Goal: Transaction & Acquisition: Book appointment/travel/reservation

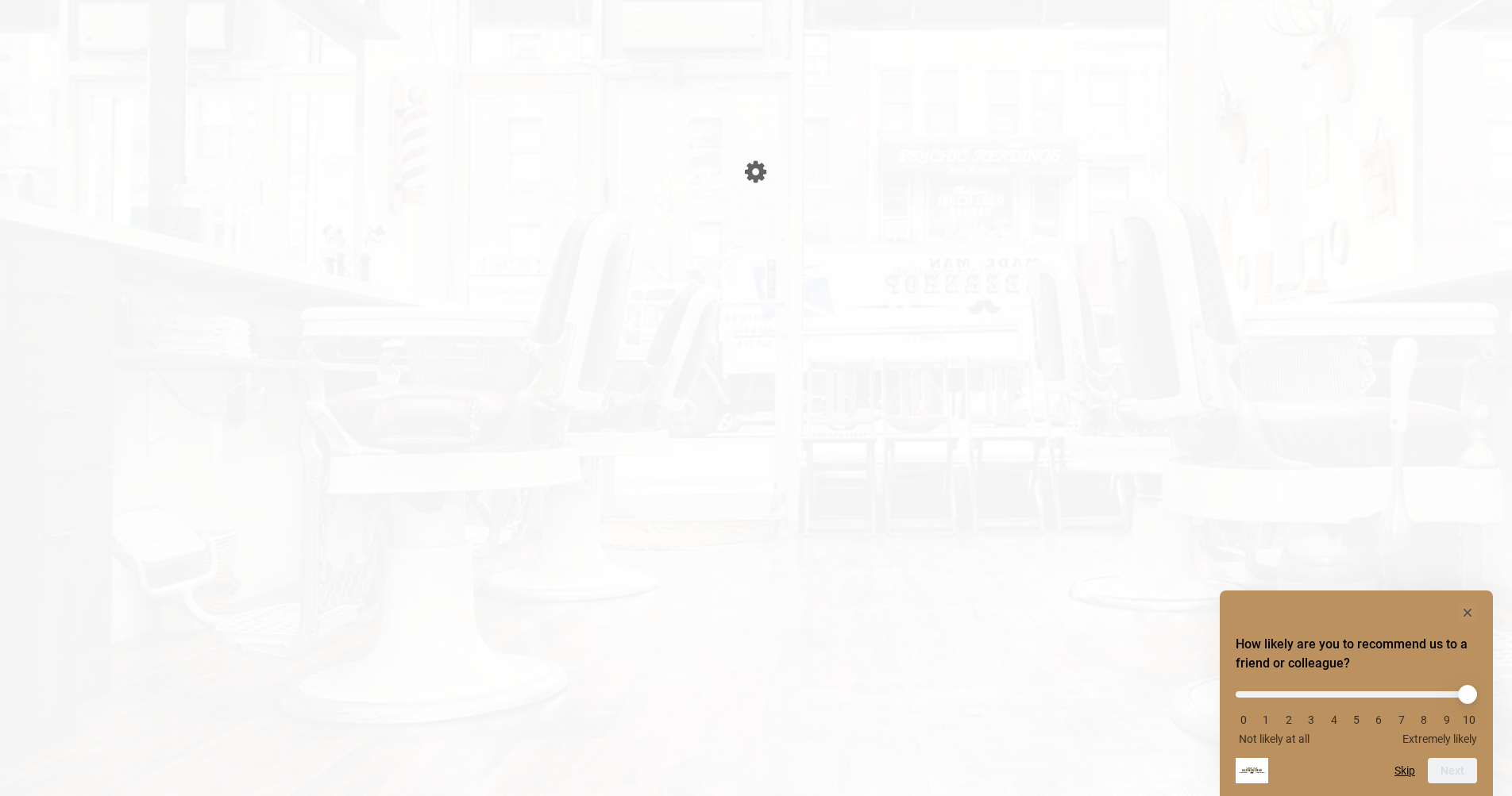
click at [858, 553] on html "Something went wrong! Try reload Please wait page is Loading Please wait page i…" at bounding box center [756, 398] width 1512 height 796
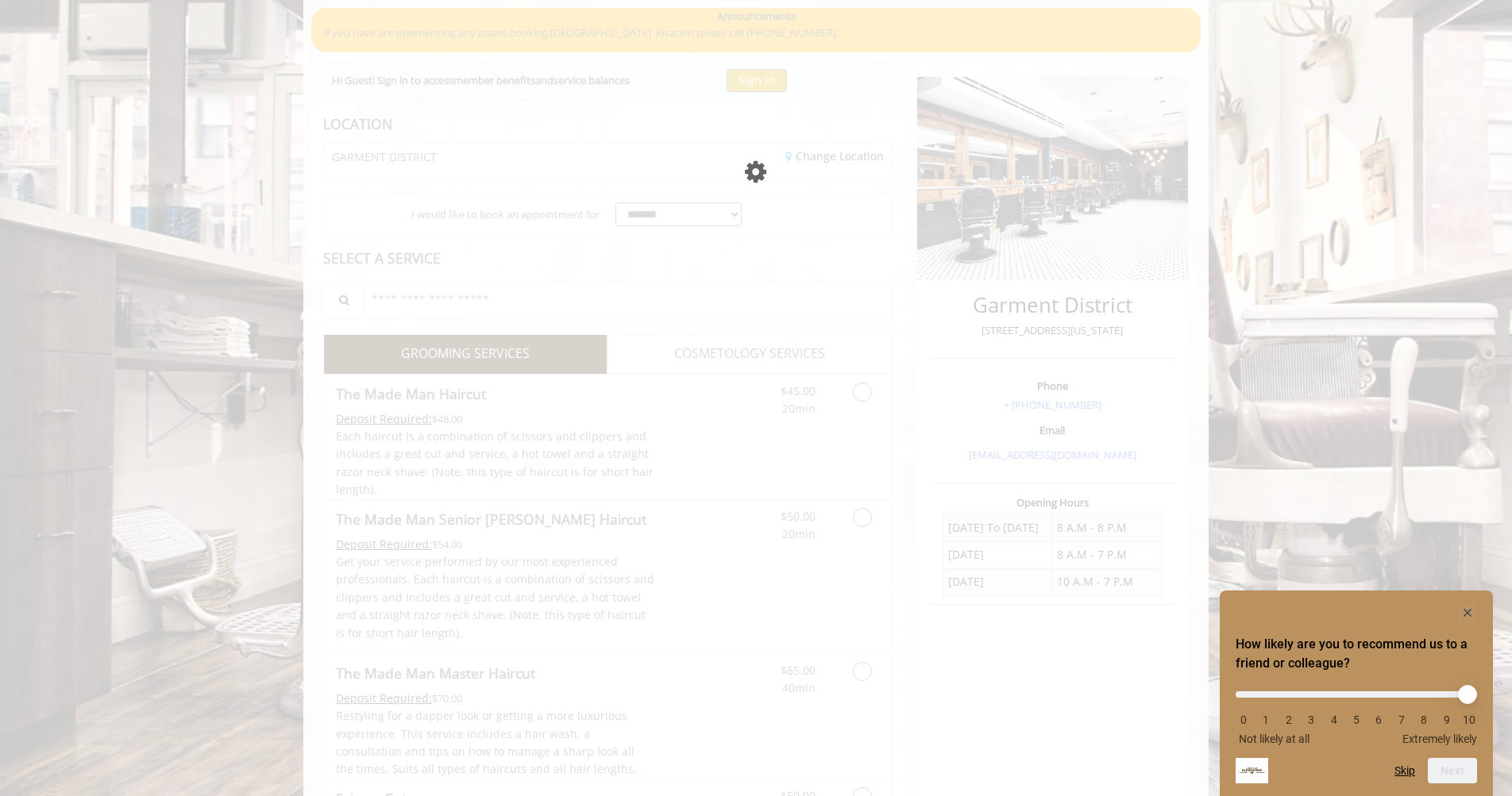
scroll to position [164, 0]
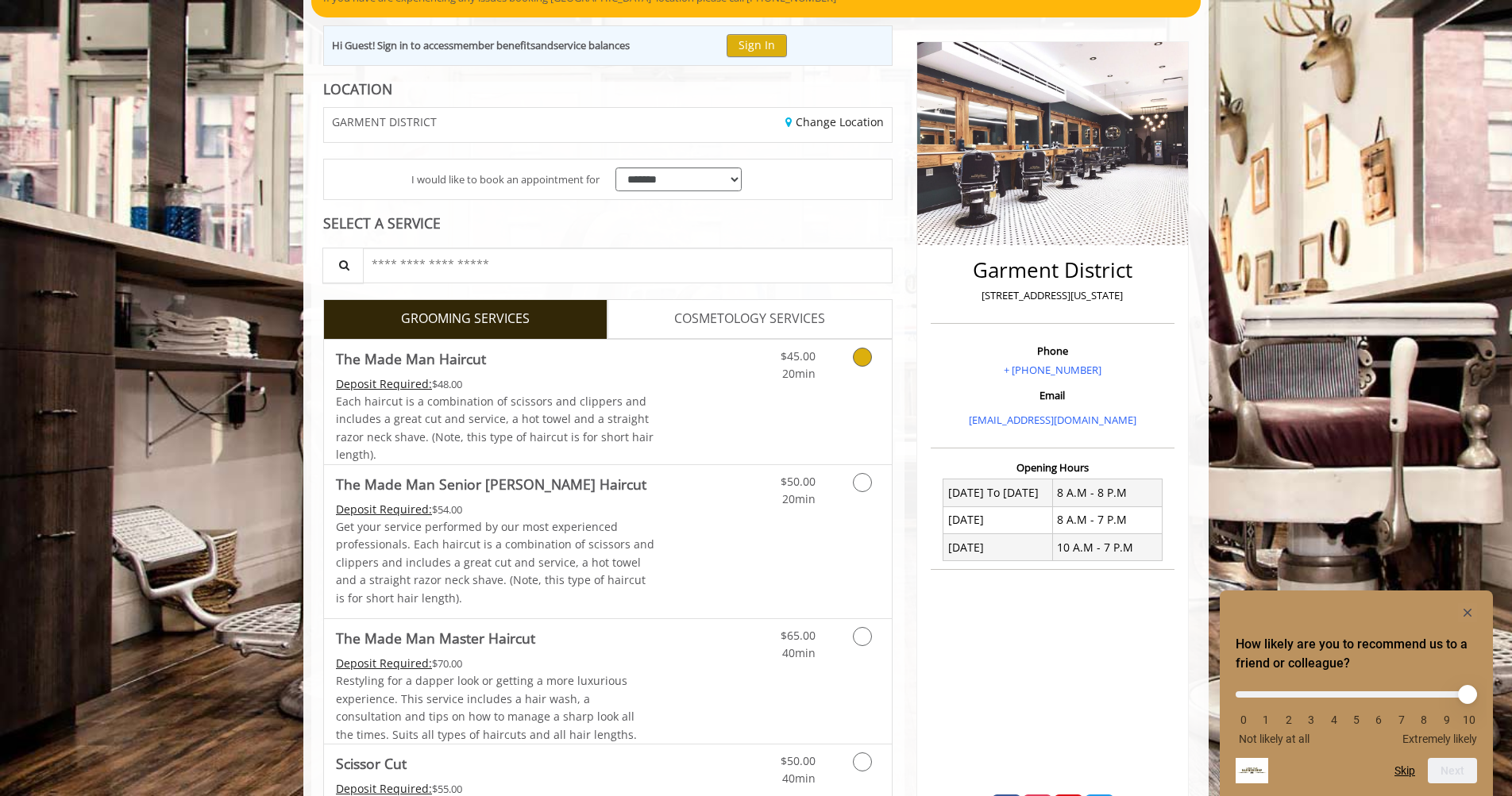
click at [863, 352] on icon "Grooming services" at bounding box center [862, 357] width 19 height 19
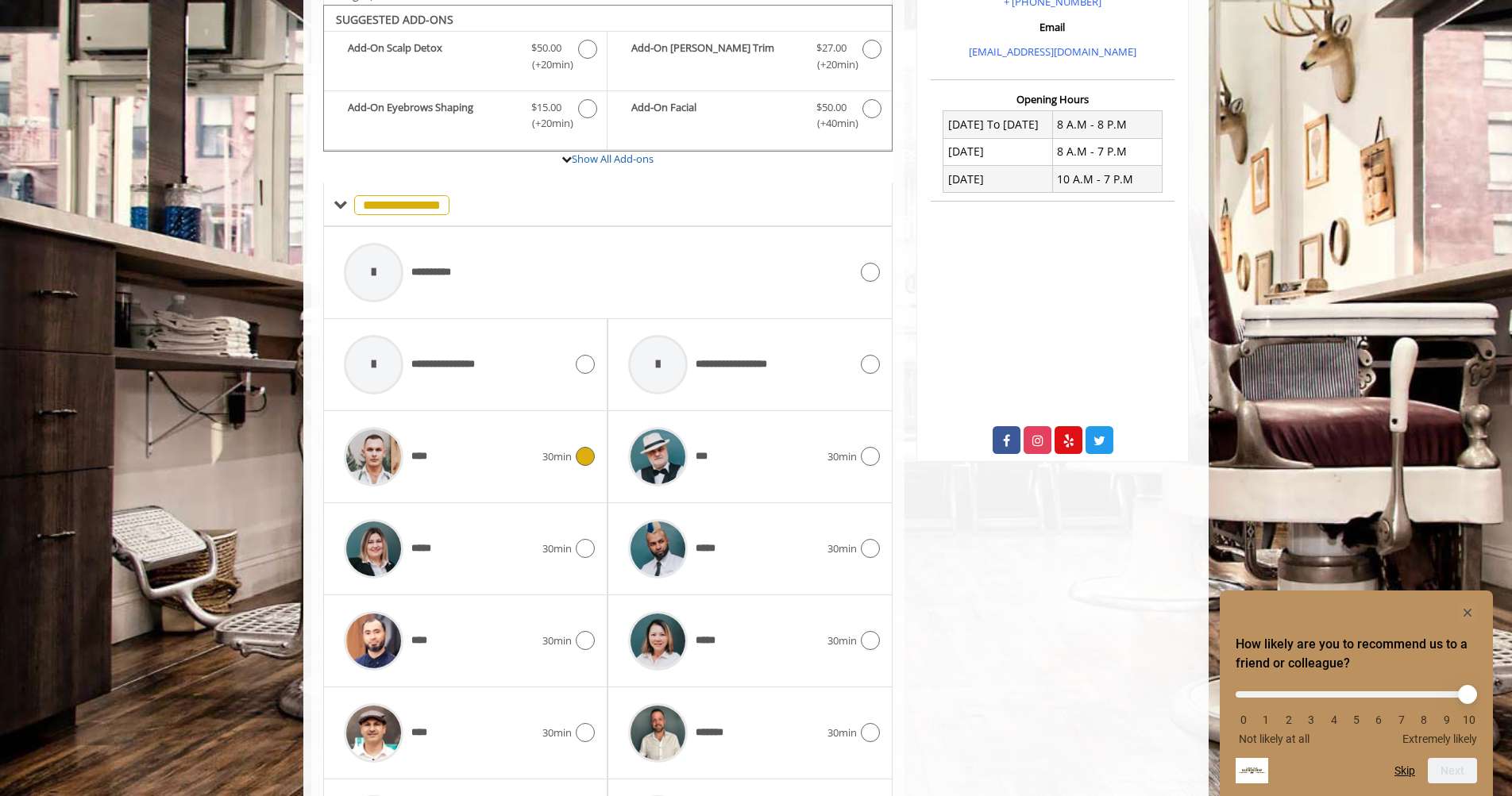
click at [555, 448] on span "30min" at bounding box center [558, 457] width 30 height 16
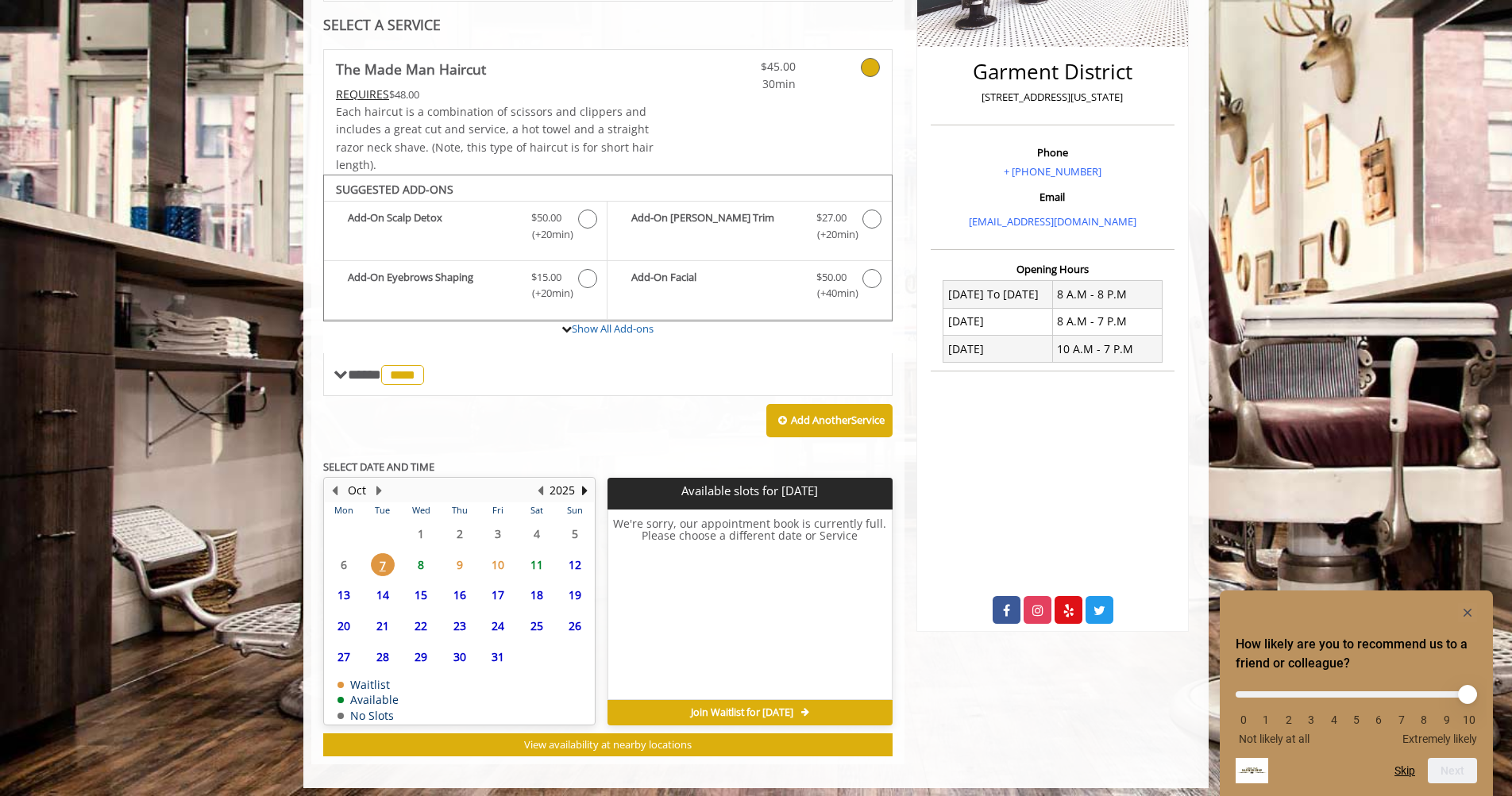
scroll to position [362, 0]
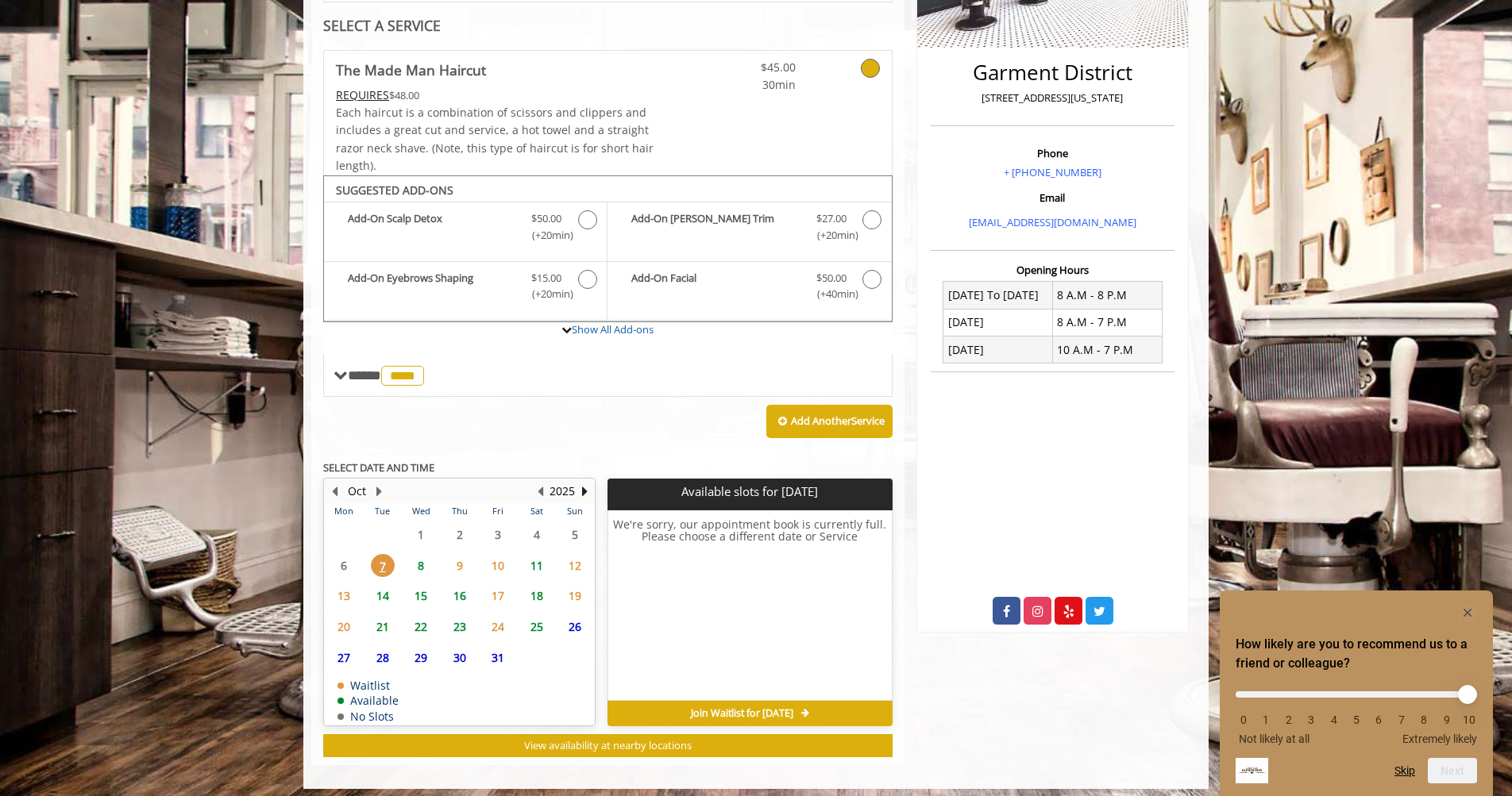
click at [509, 557] on span "10" at bounding box center [498, 566] width 24 height 23
click at [454, 558] on span "9" at bounding box center [459, 566] width 24 height 23
click at [420, 559] on span "8" at bounding box center [421, 566] width 24 height 23
click at [659, 562] on span "9:00 AM" at bounding box center [662, 568] width 38 height 12
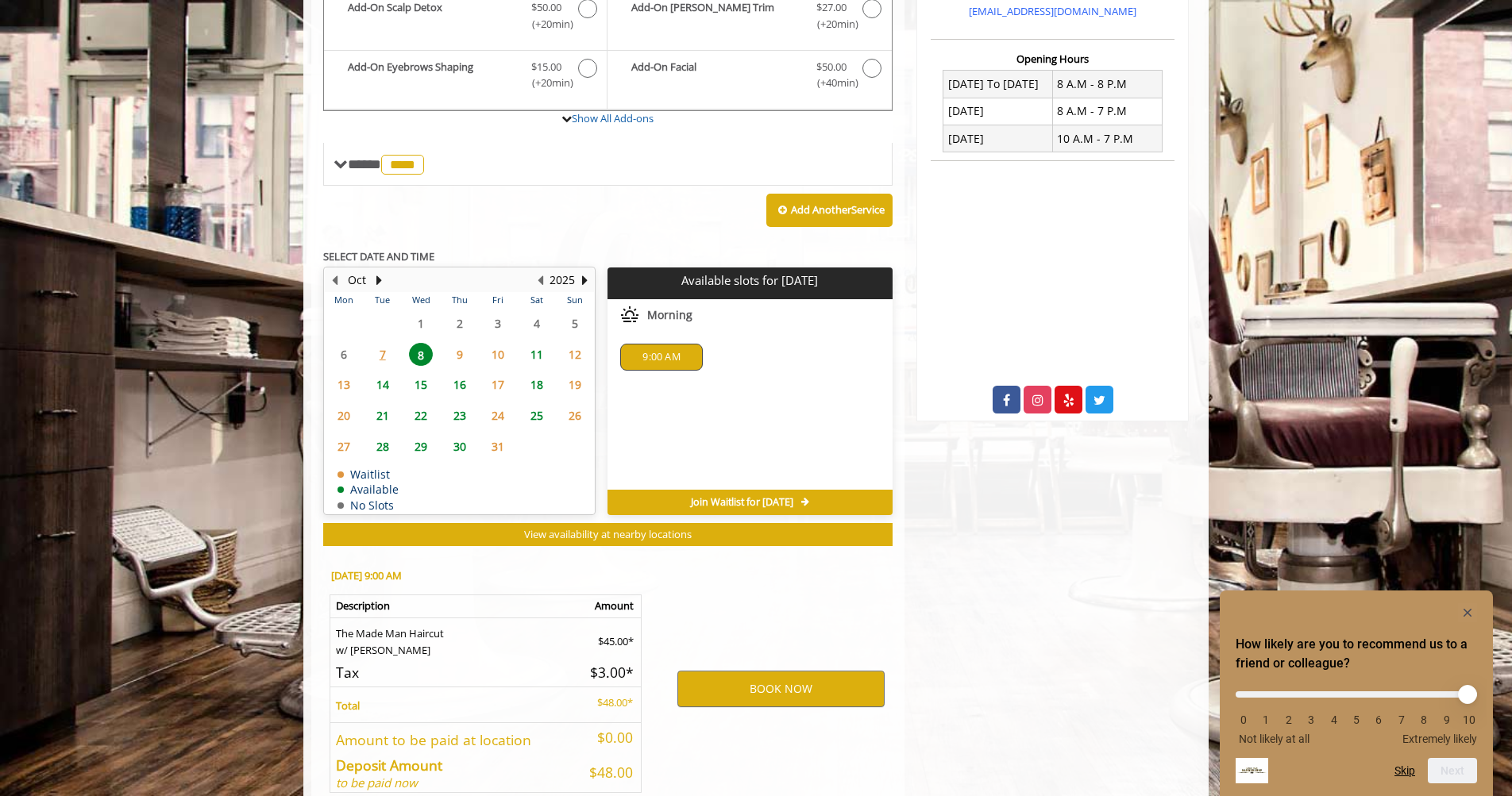
scroll to position [644, 0]
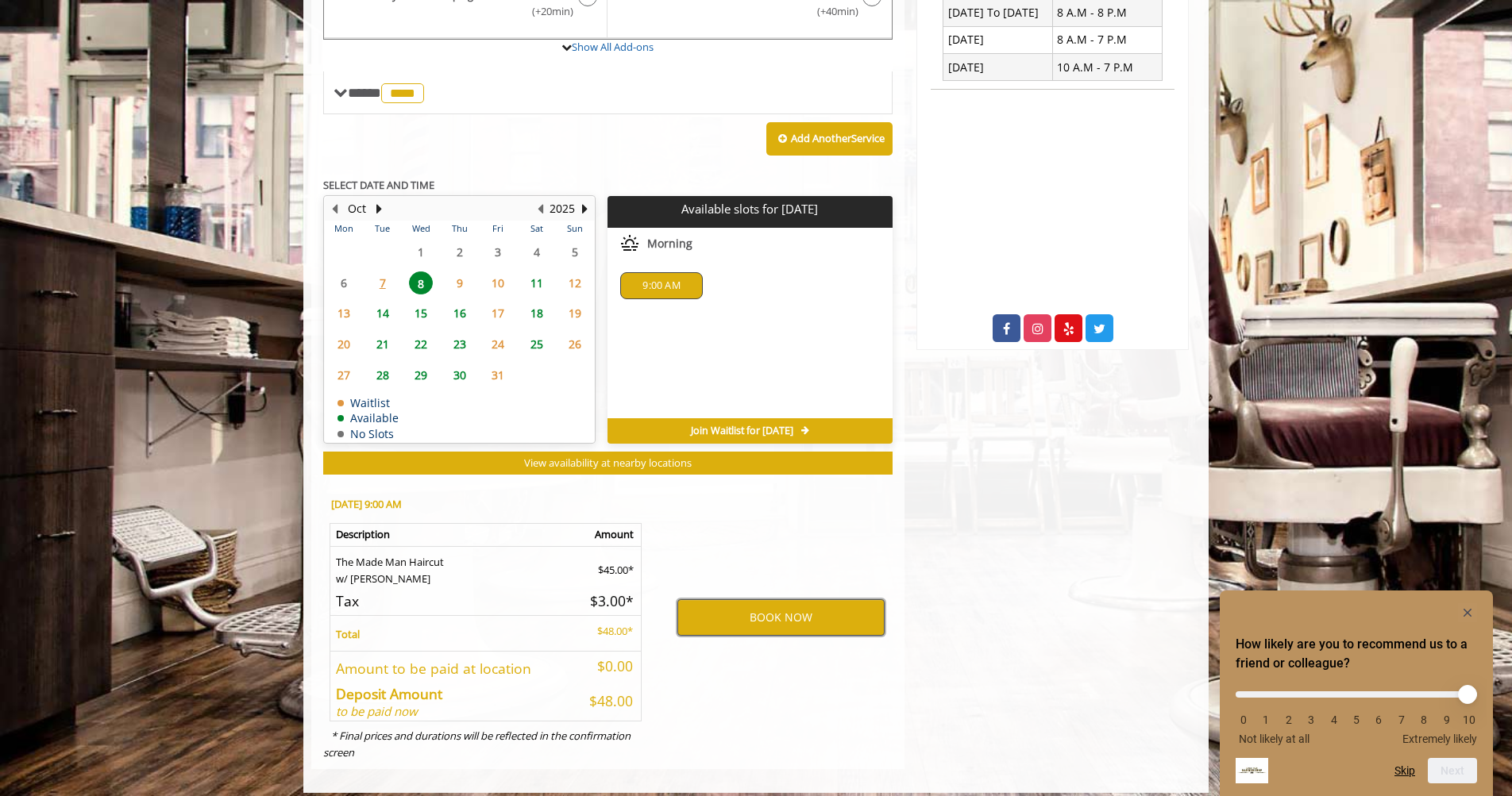
click at [771, 607] on button "BOOK NOW" at bounding box center [781, 617] width 207 height 37
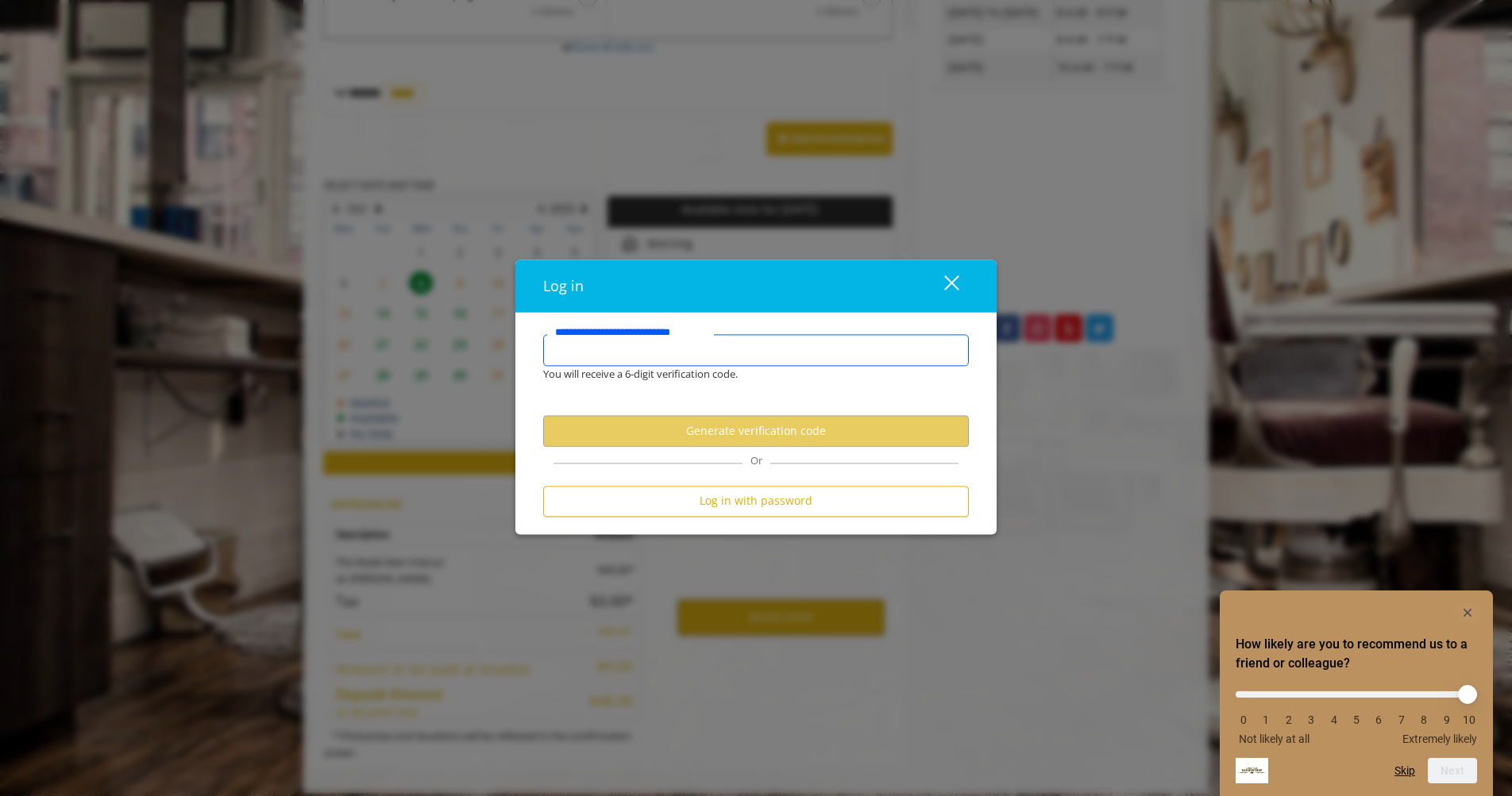
click at [666, 352] on input "**********" at bounding box center [755, 350] width 426 height 32
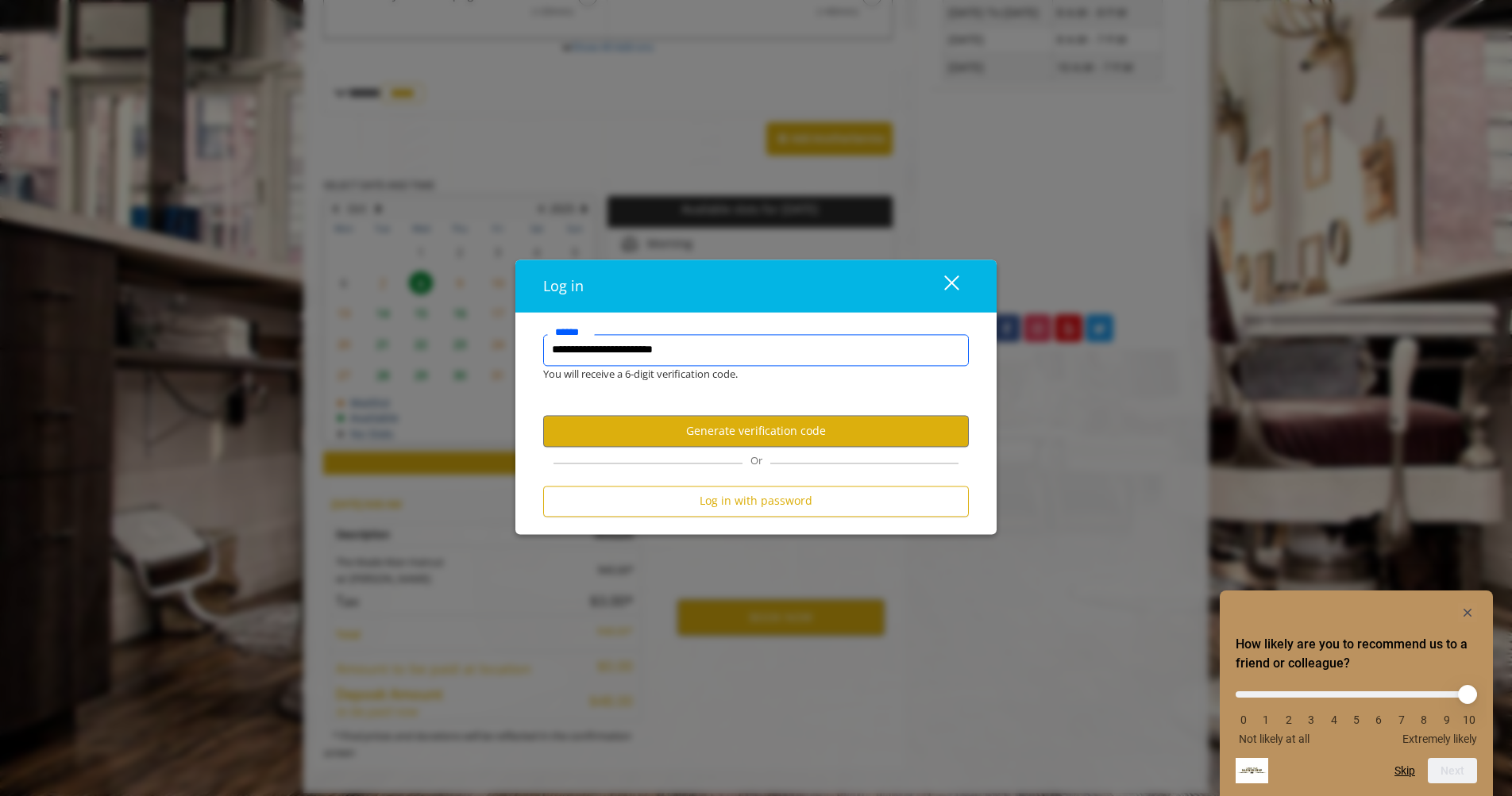
type input "**********"
click at [749, 425] on button "Generate verification code" at bounding box center [755, 432] width 426 height 31
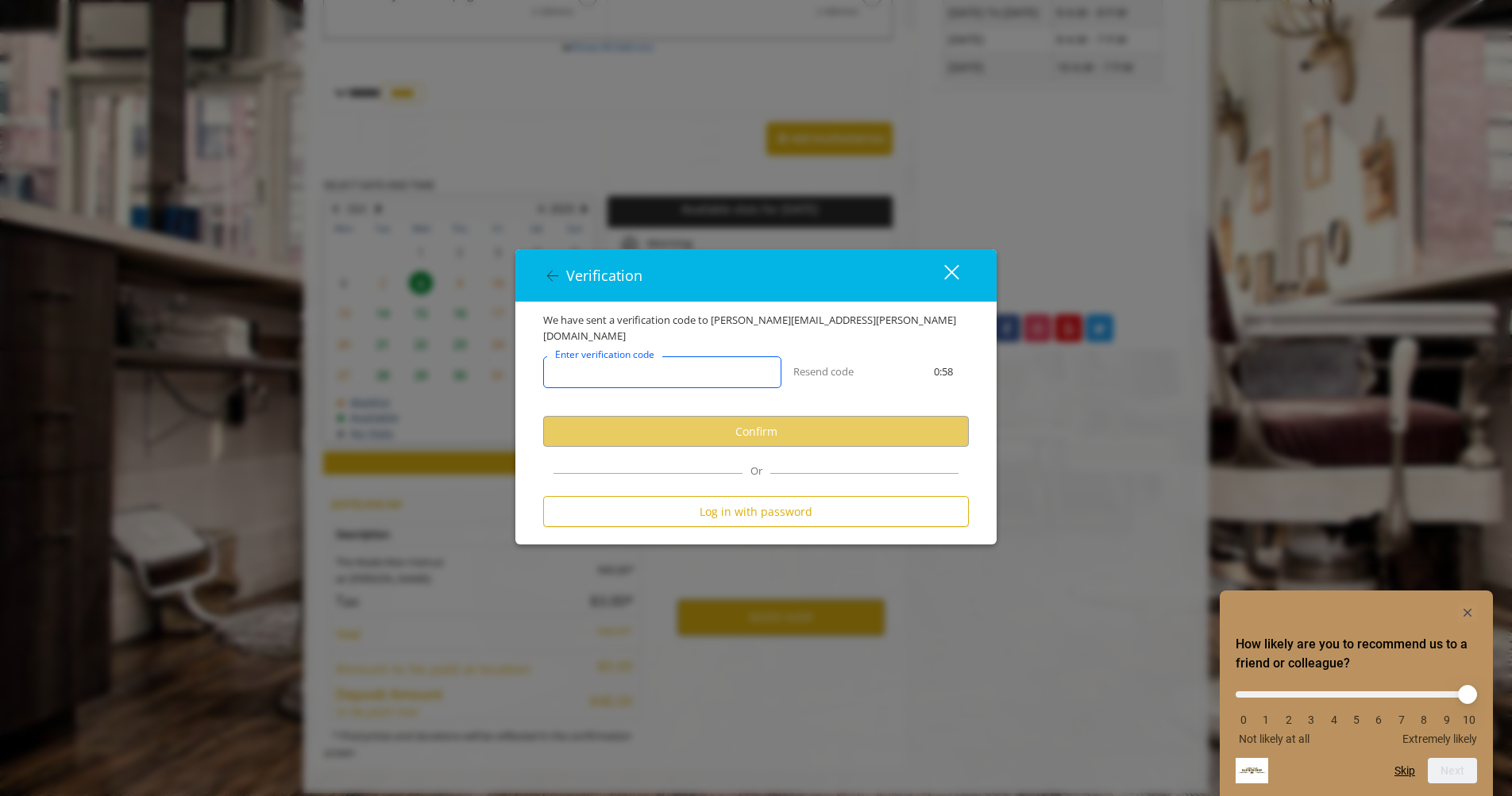
click at [722, 362] on input "Enter verification code" at bounding box center [662, 372] width 239 height 32
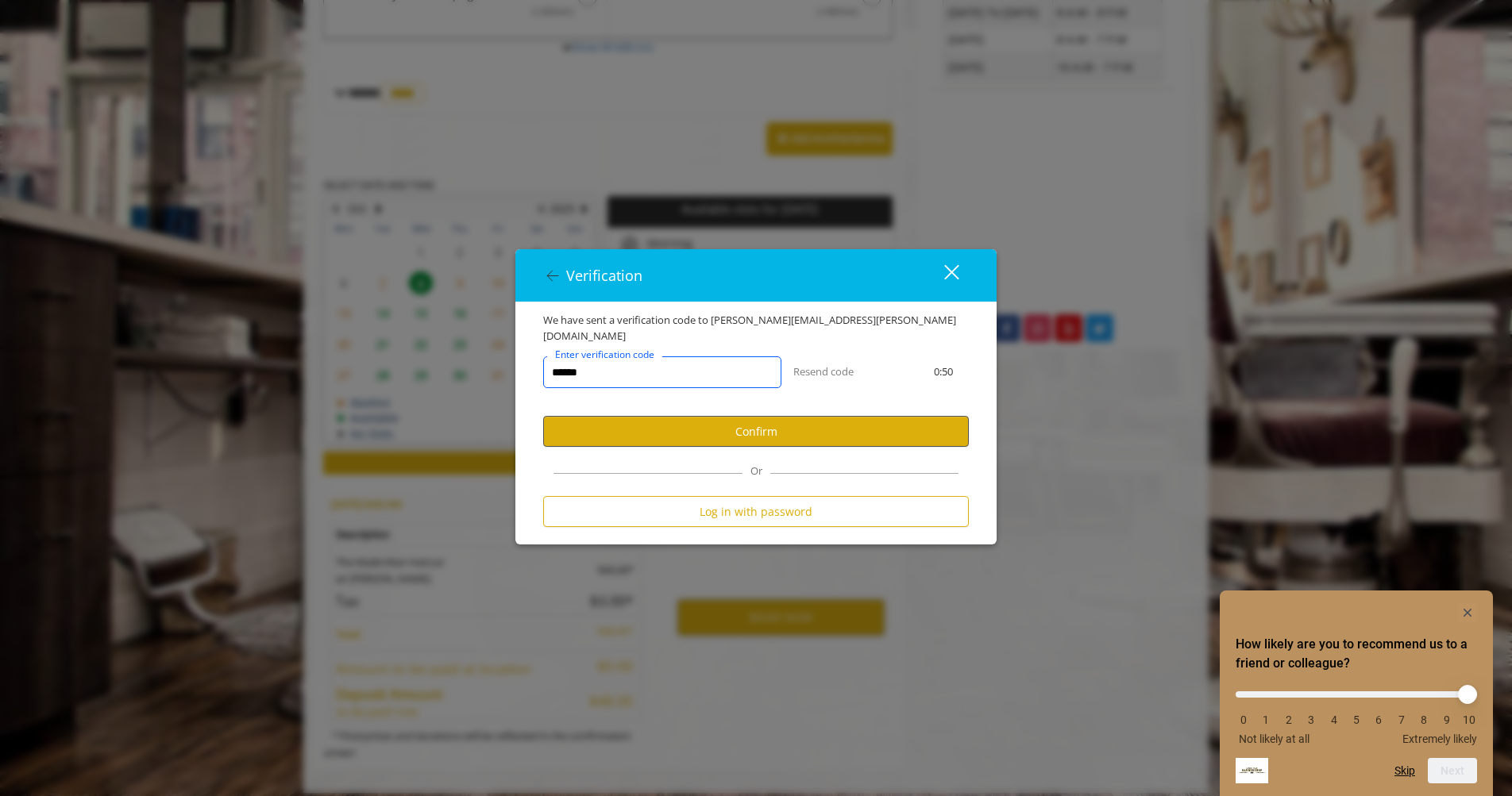
type input "******"
click at [808, 430] on button "Confirm" at bounding box center [755, 432] width 426 height 31
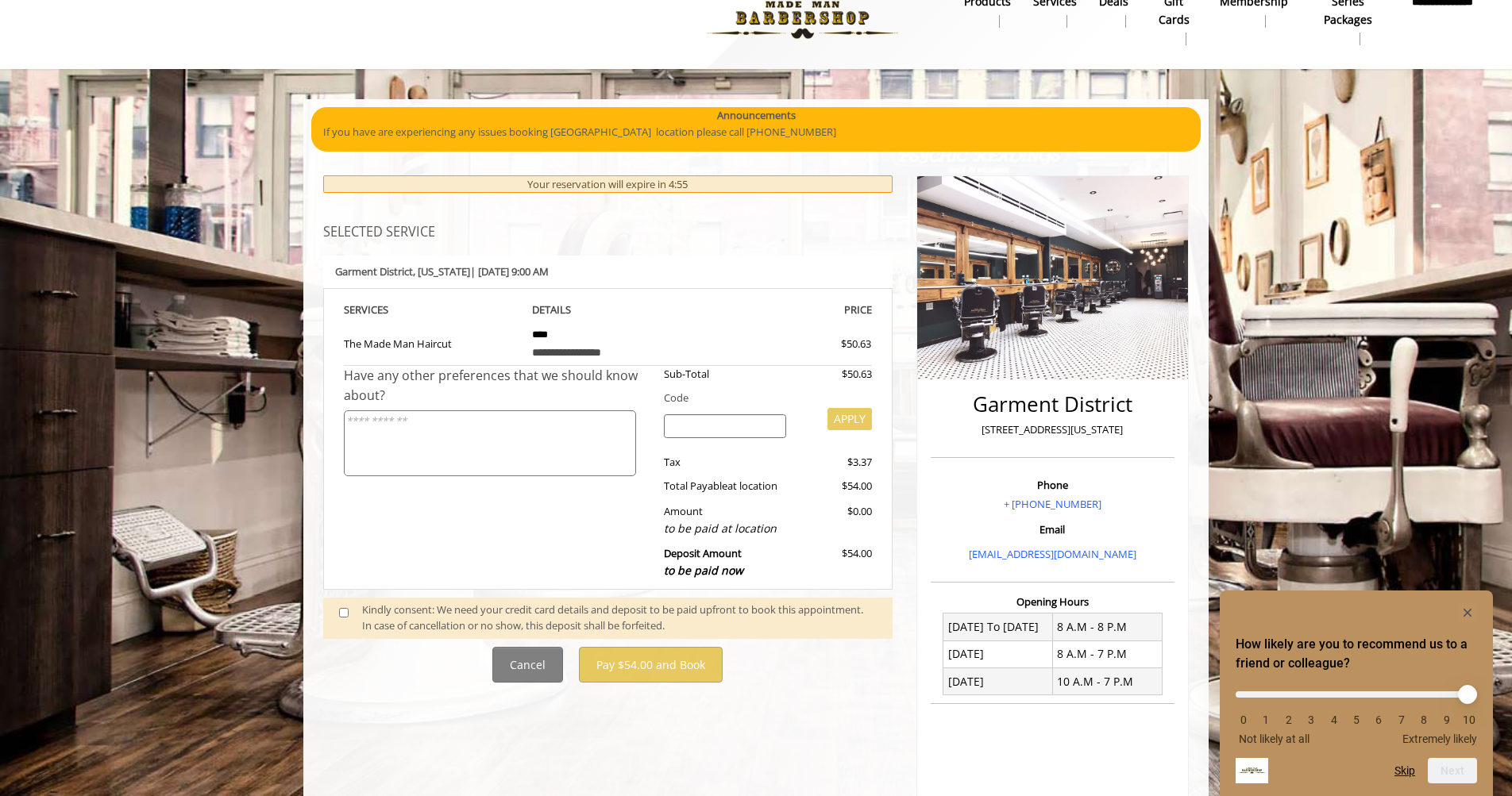
scroll to position [63, 0]
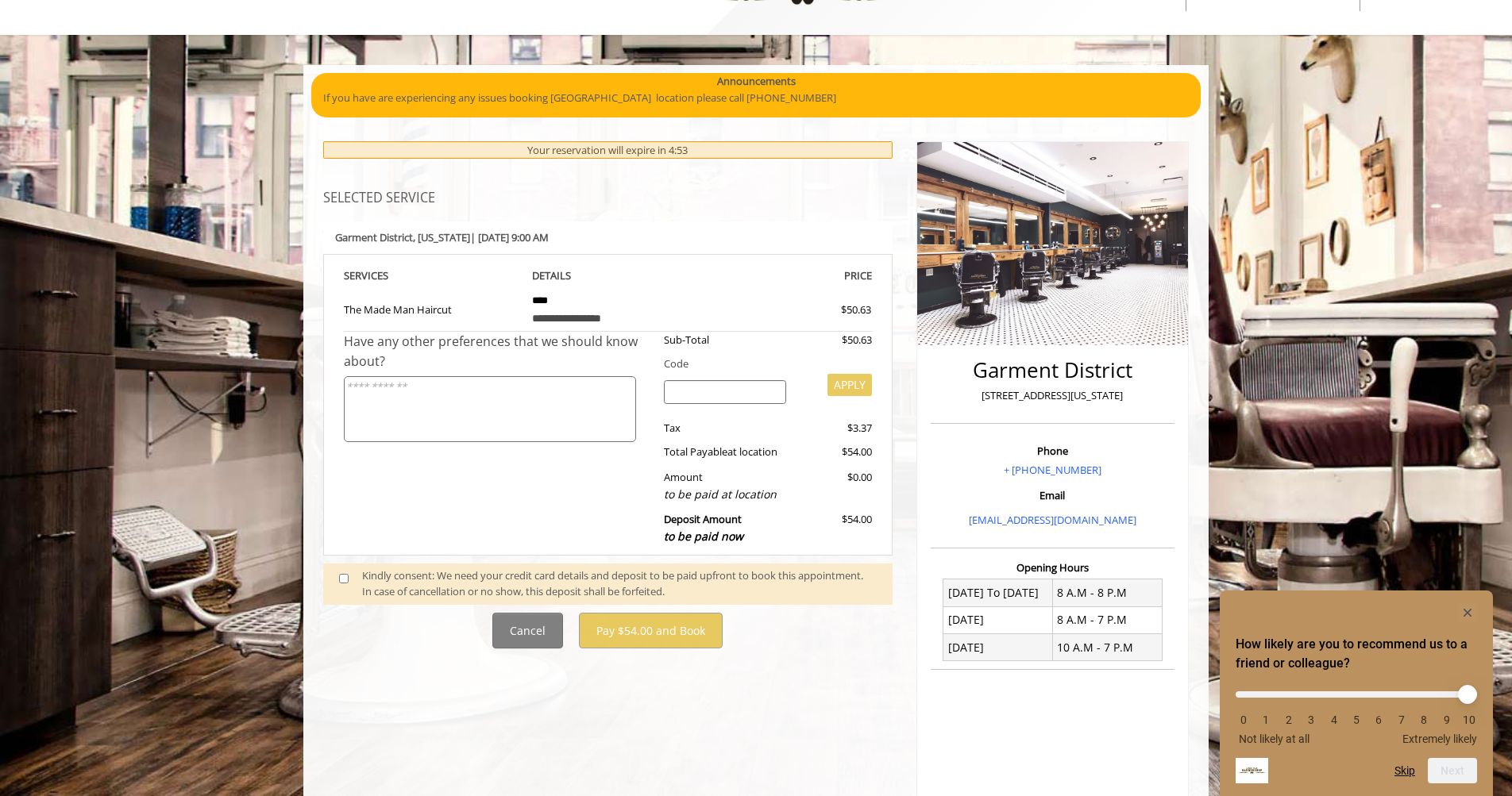
click at [353, 571] on span at bounding box center [350, 584] width 47 height 34
click at [339, 571] on span at bounding box center [350, 584] width 47 height 34
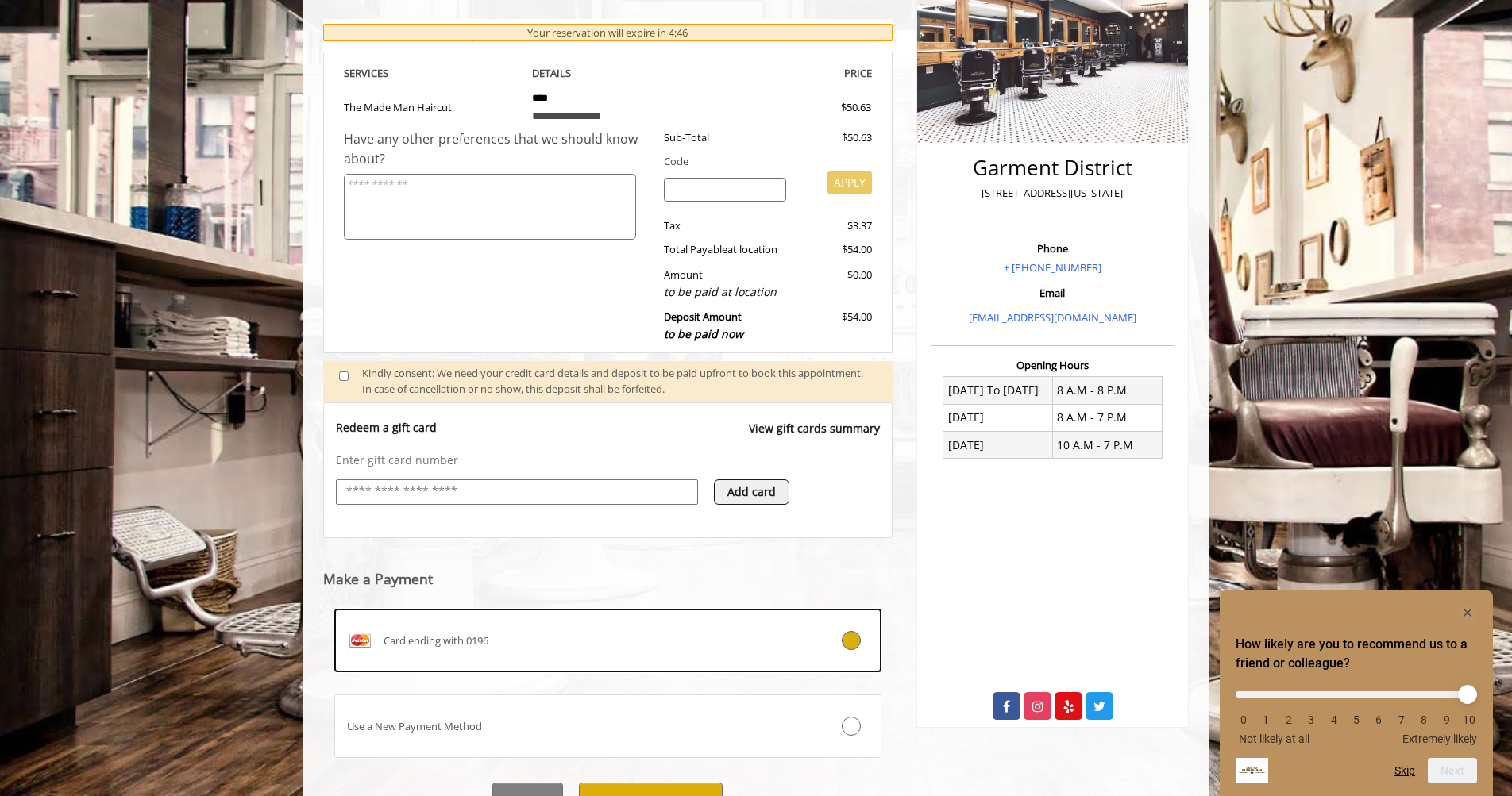
scroll to position [295, 1]
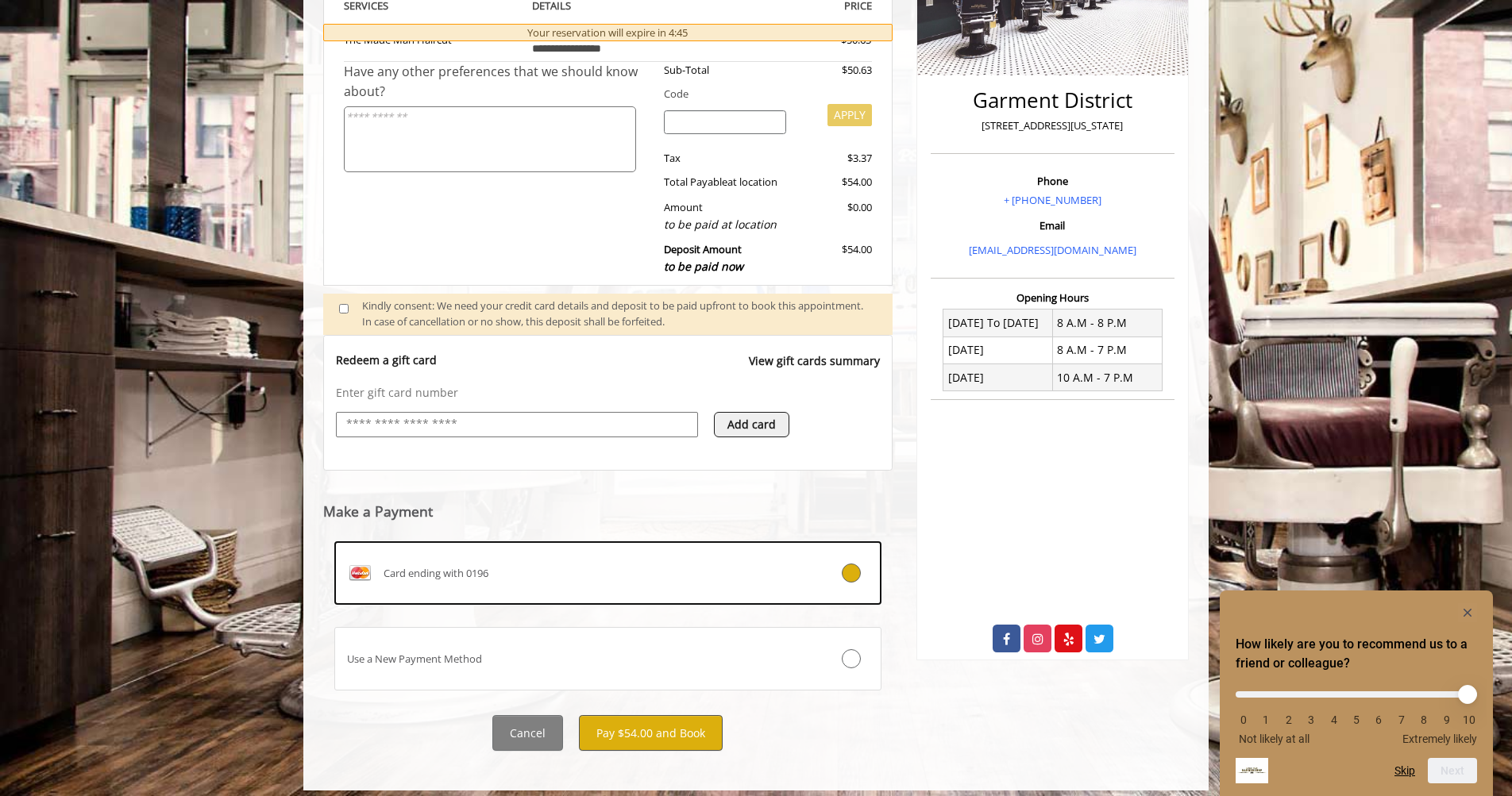
click at [673, 721] on button "Pay $54.00 and Book" at bounding box center [650, 734] width 143 height 36
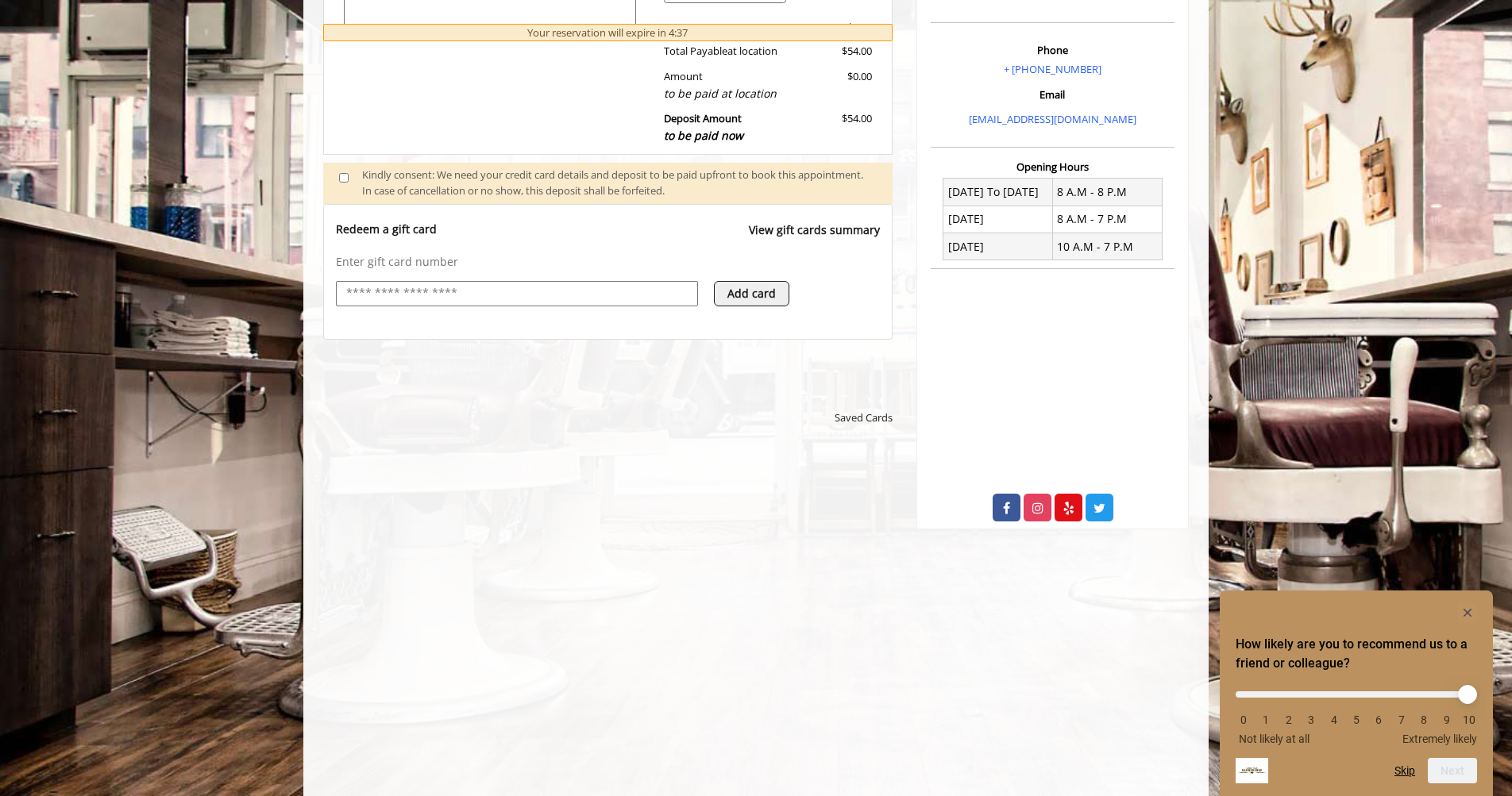
scroll to position [673, 0]
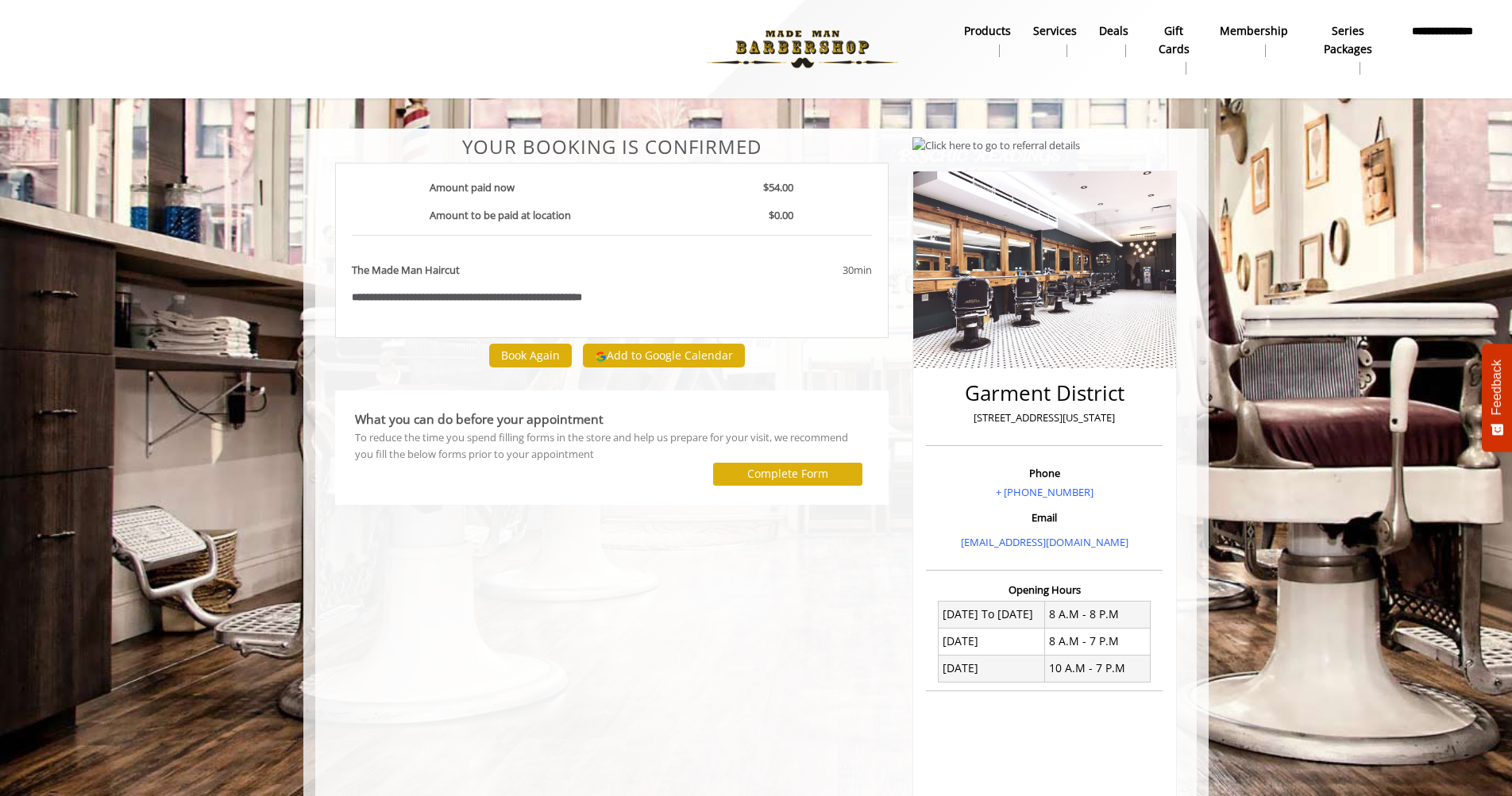
click at [658, 355] on button "Add to Google Calendar" at bounding box center [664, 355] width 162 height 24
